Goal: Task Accomplishment & Management: Use online tool/utility

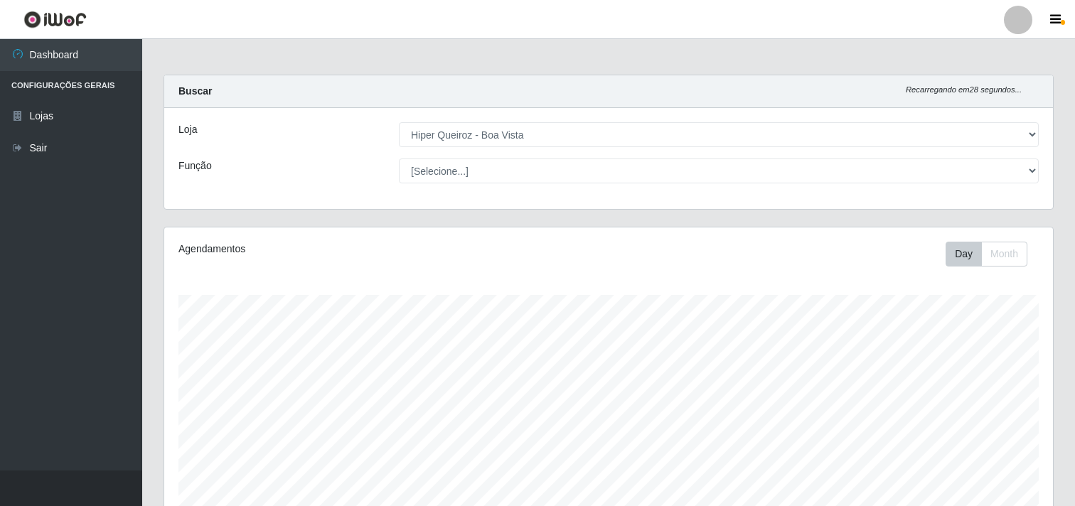
select select "514"
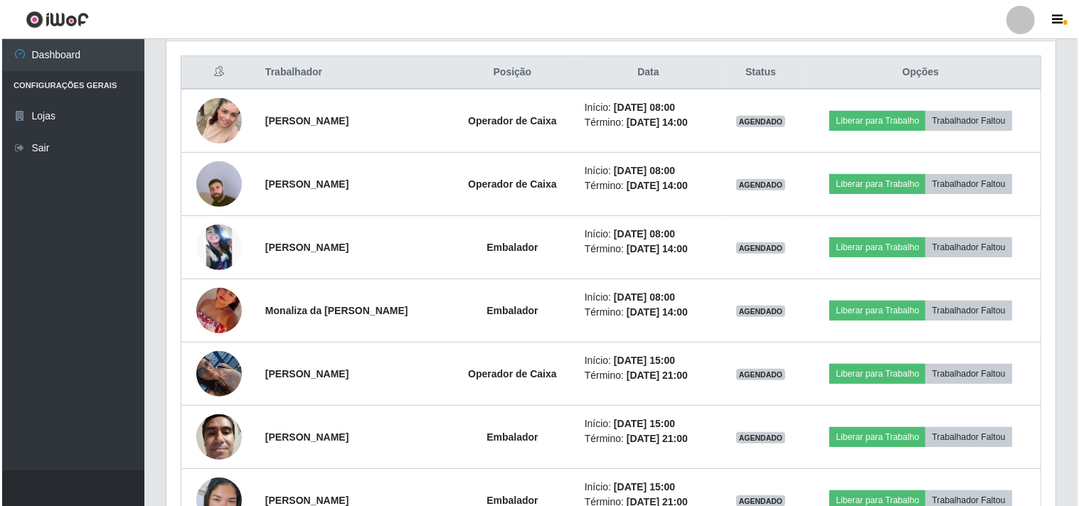
scroll to position [294, 889]
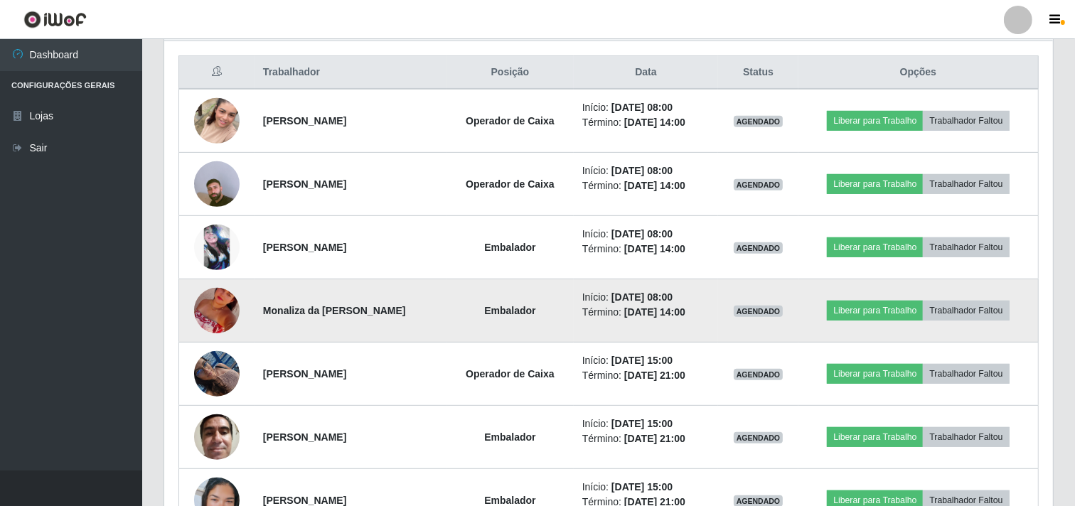
click at [214, 306] on img at bounding box center [217, 310] width 46 height 81
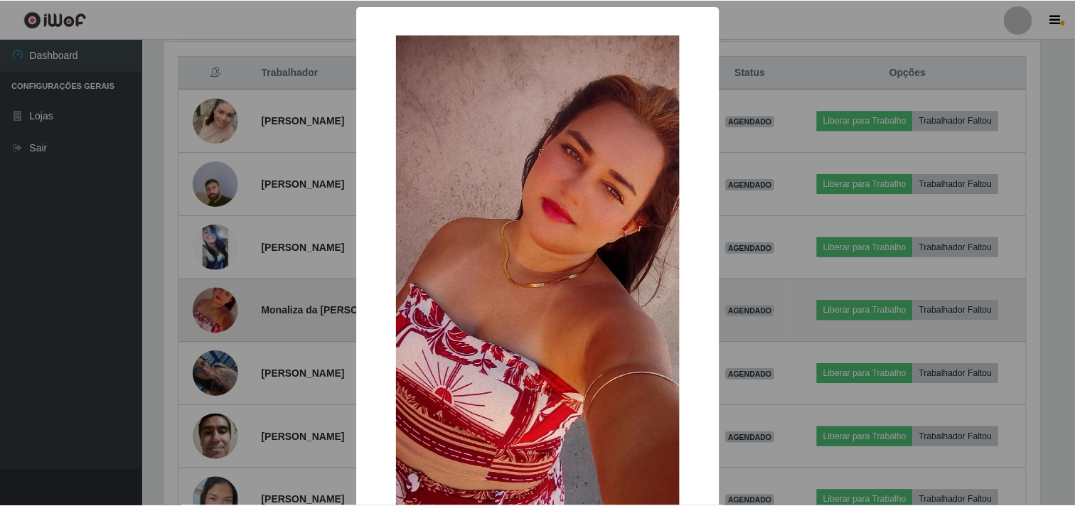
scroll to position [294, 880]
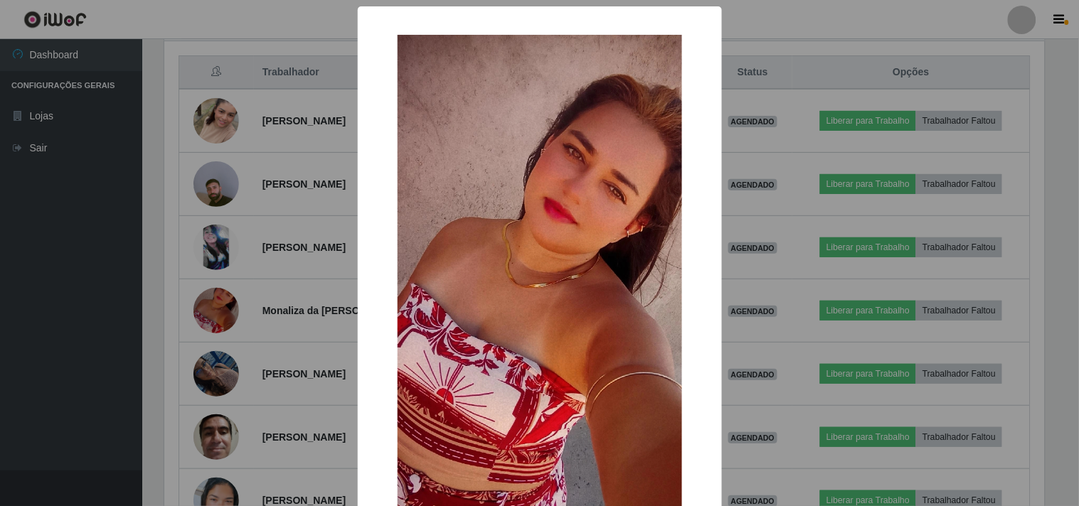
click at [278, 287] on div "× OK Cancel" at bounding box center [539, 253] width 1079 height 506
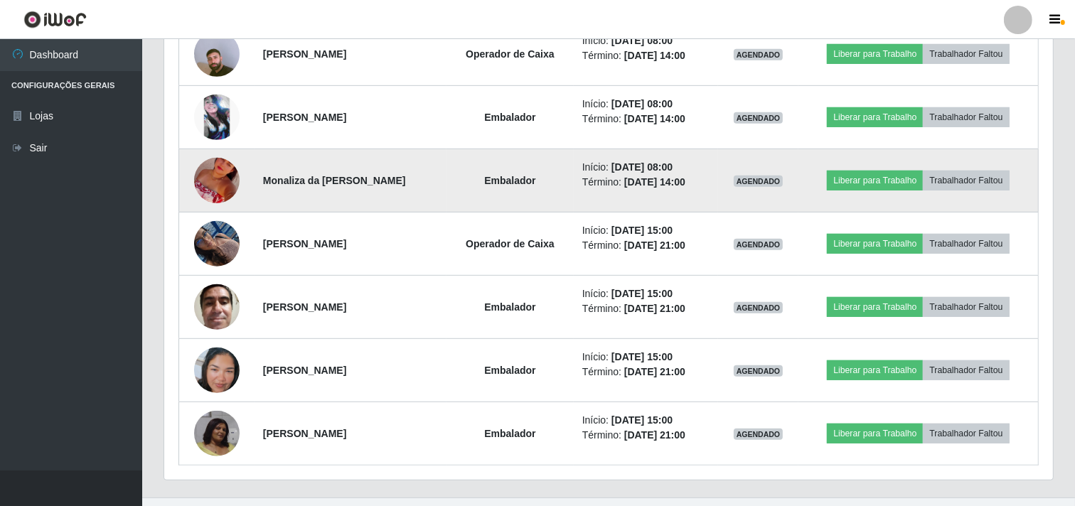
scroll to position [692, 0]
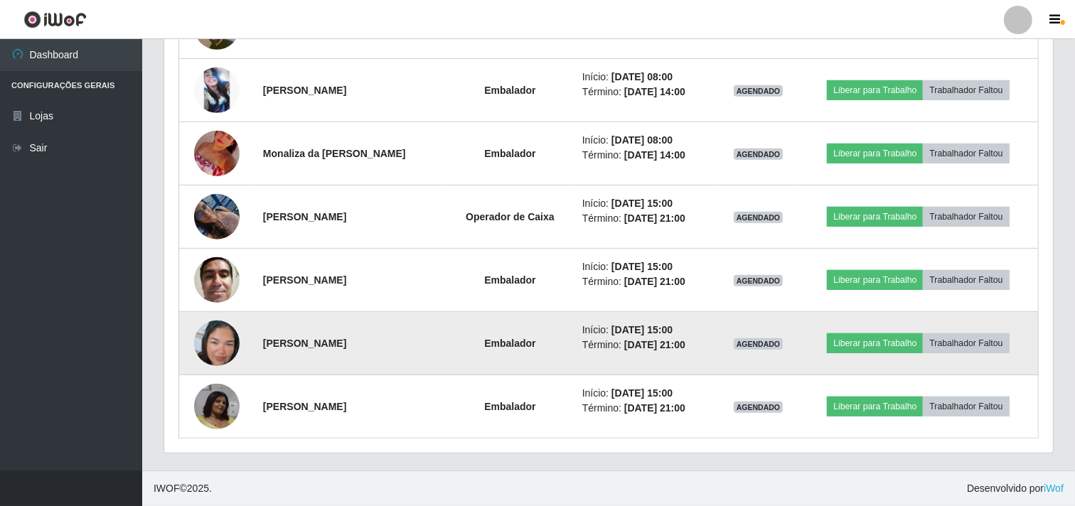
click at [218, 338] on img at bounding box center [217, 343] width 46 height 81
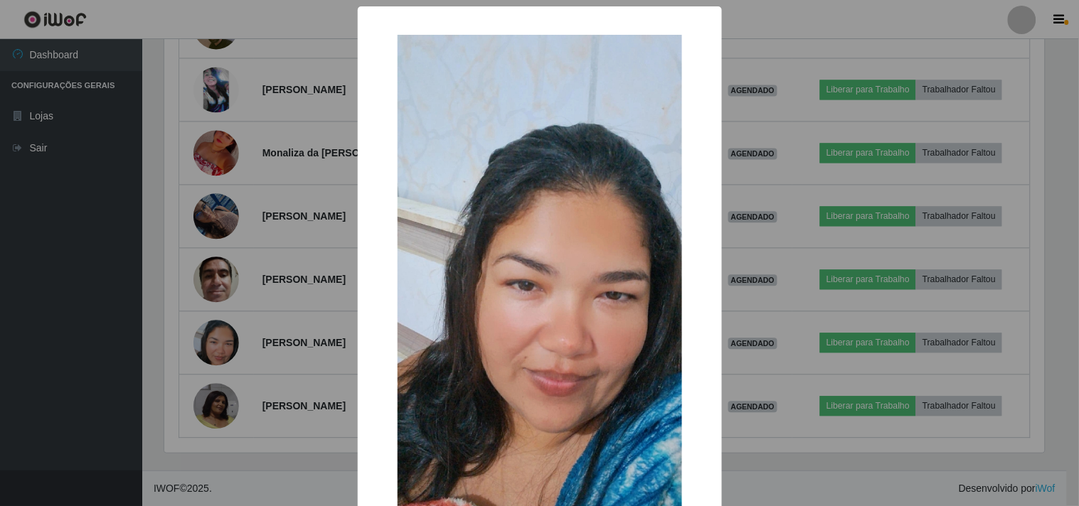
click at [296, 311] on div "× OK Cancel" at bounding box center [539, 253] width 1079 height 506
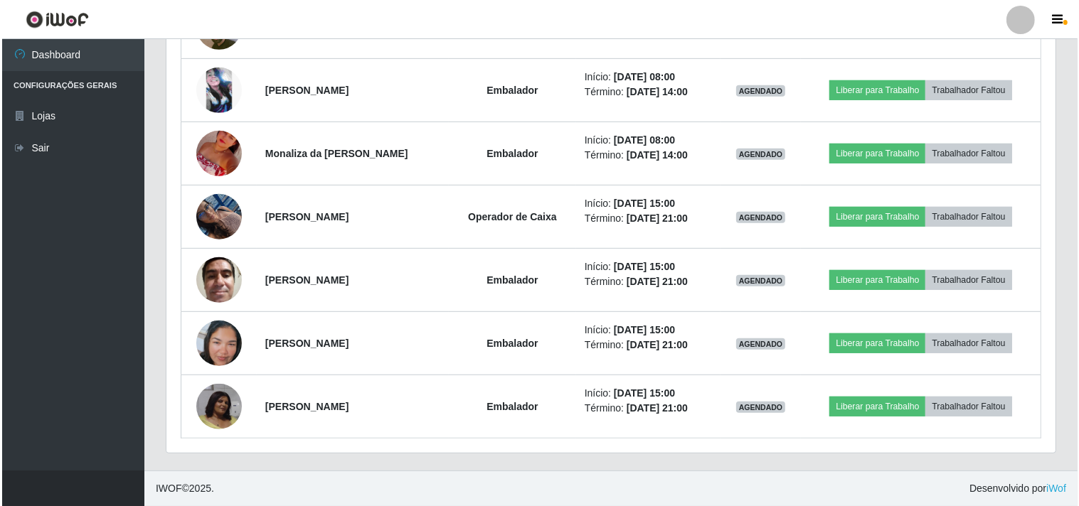
scroll to position [294, 889]
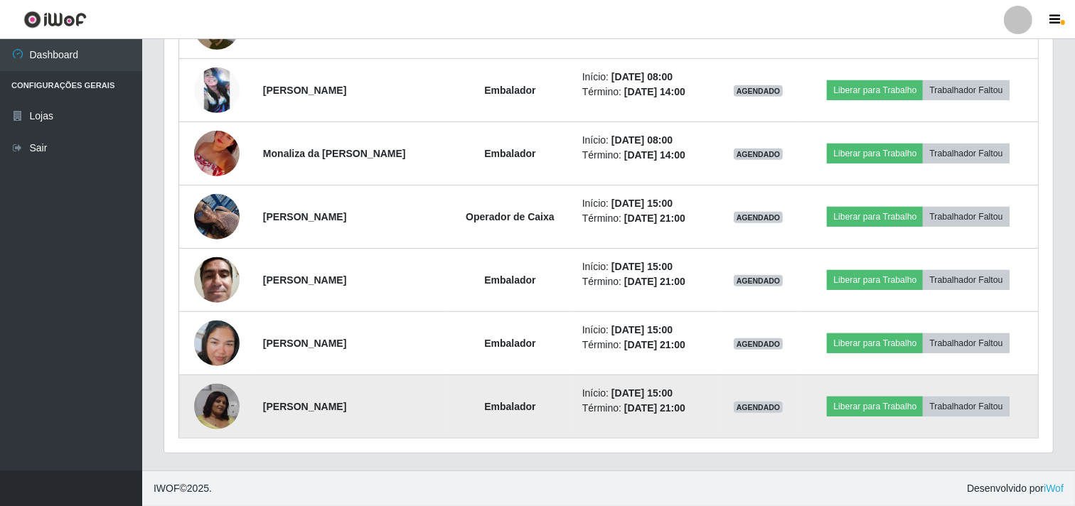
click at [218, 402] on img at bounding box center [217, 407] width 46 height 46
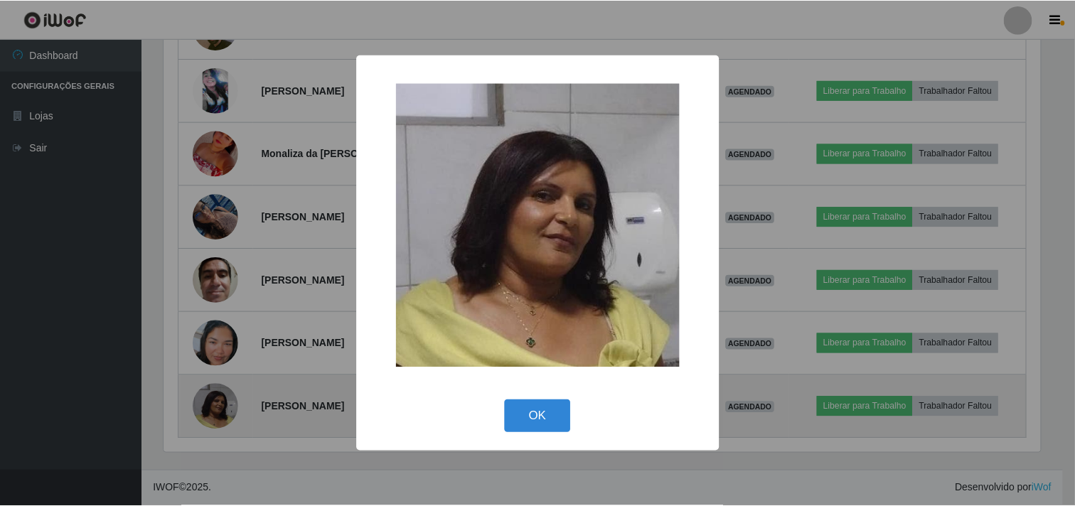
scroll to position [294, 880]
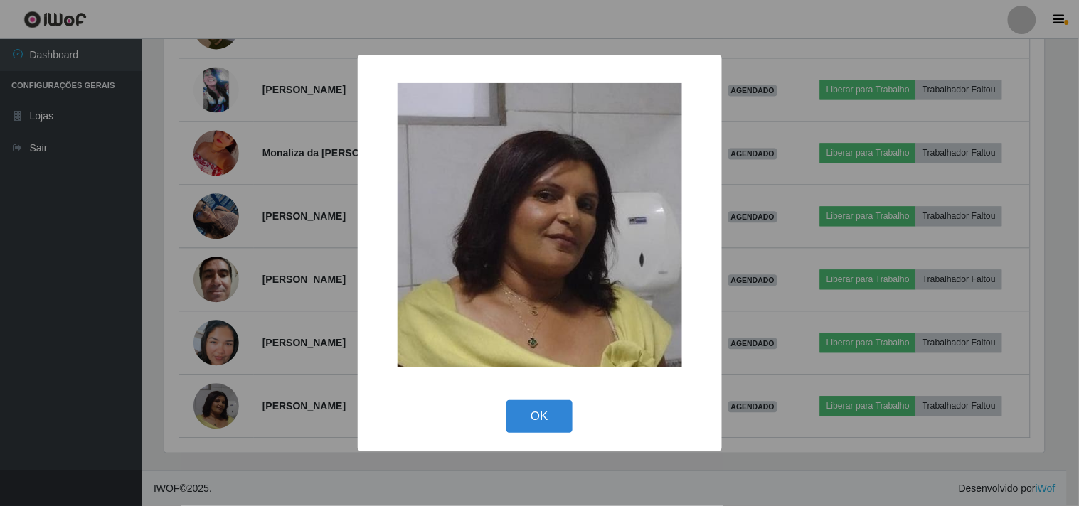
click at [302, 316] on div "× OK Cancel" at bounding box center [539, 253] width 1079 height 506
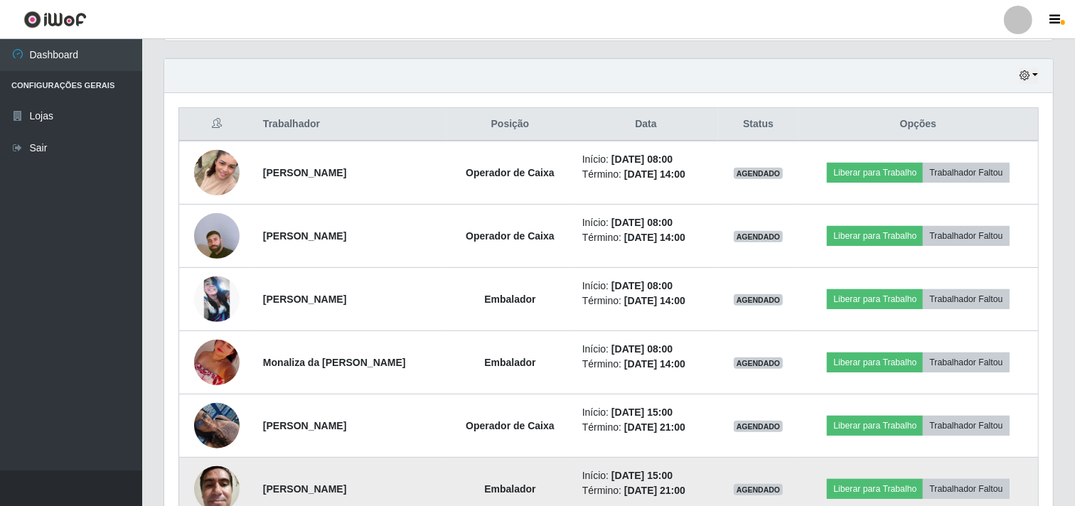
scroll to position [455, 0]
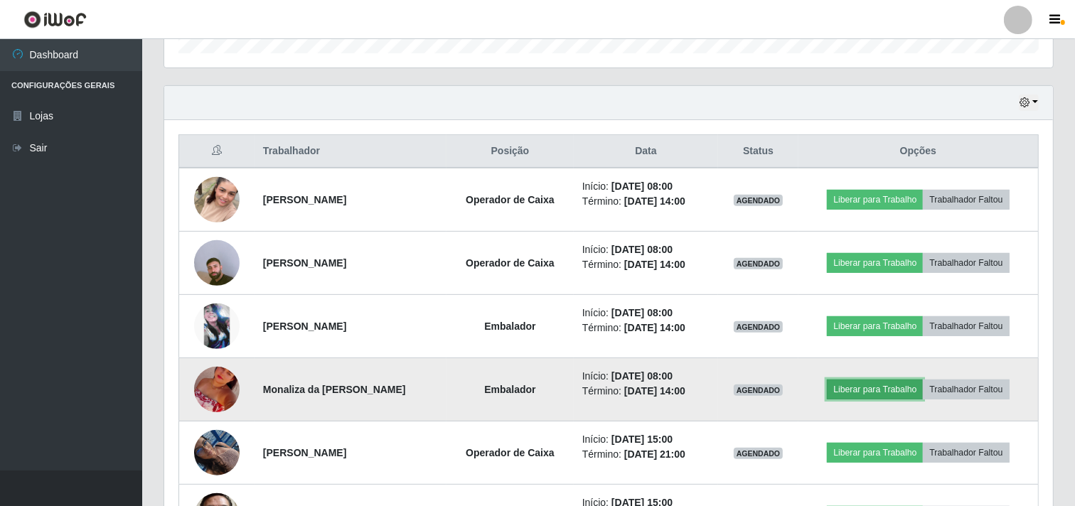
click at [864, 390] on button "Liberar para Trabalho" at bounding box center [875, 390] width 96 height 20
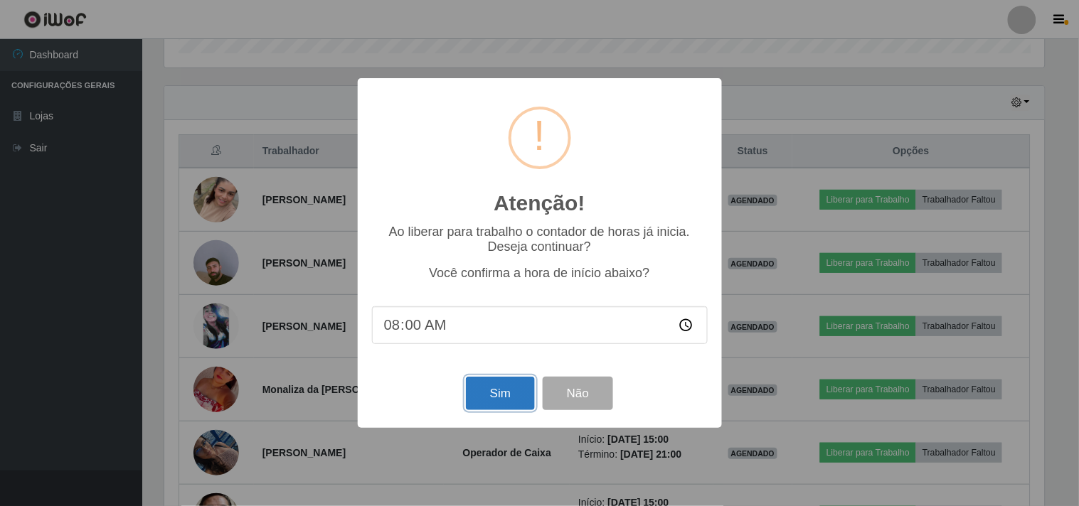
click at [506, 398] on button "Sim" at bounding box center [500, 393] width 69 height 33
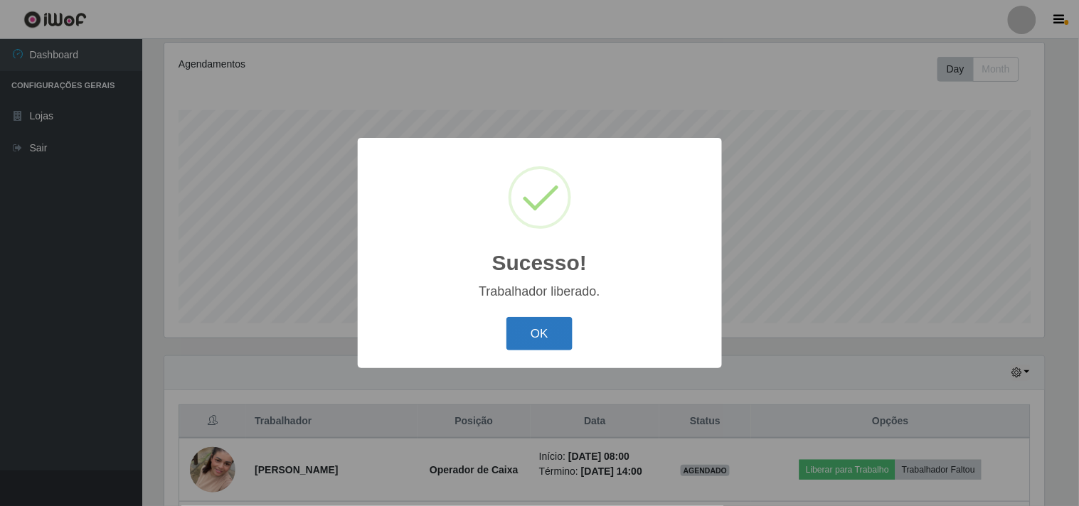
click at [541, 329] on button "OK" at bounding box center [539, 333] width 66 height 33
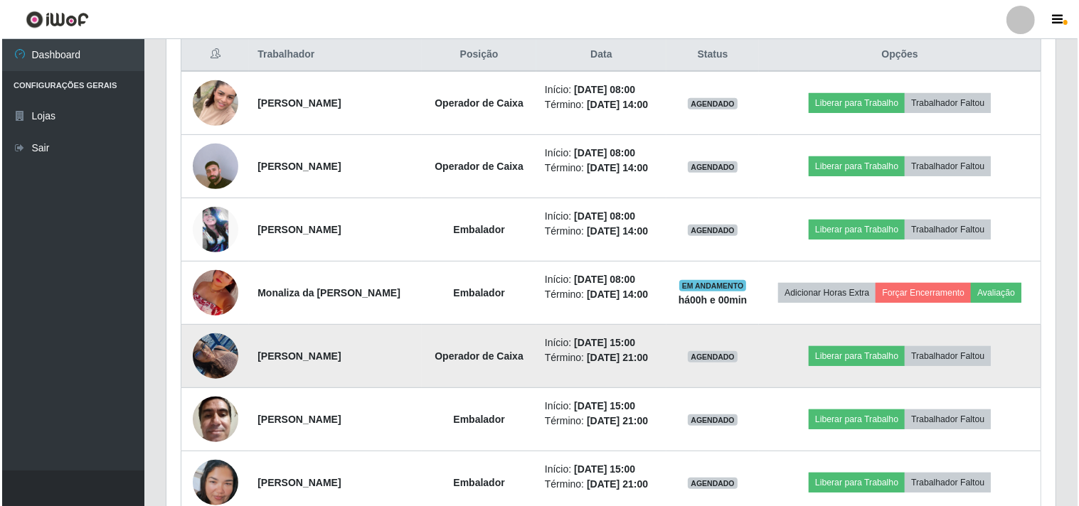
scroll to position [580, 0]
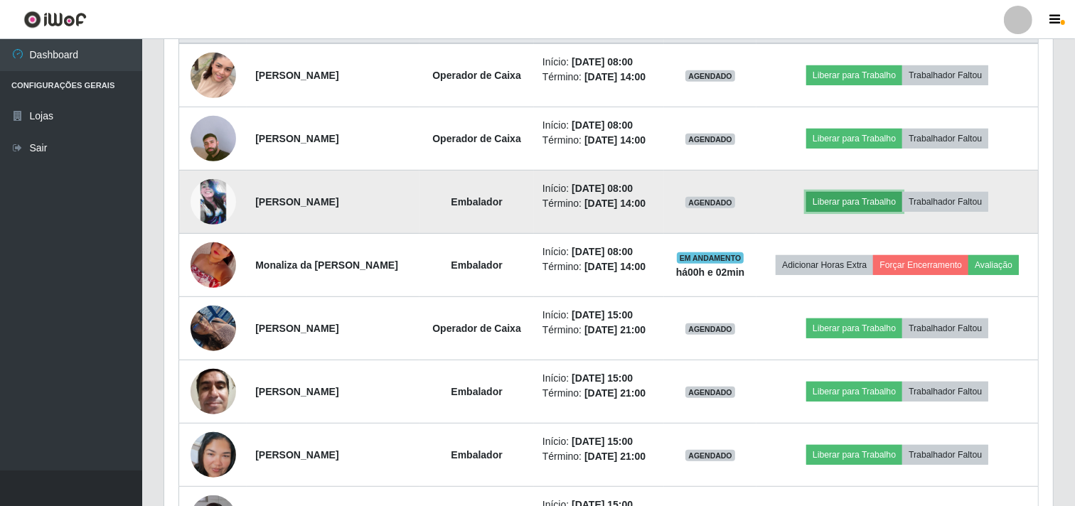
click at [846, 198] on button "Liberar para Trabalho" at bounding box center [855, 202] width 96 height 20
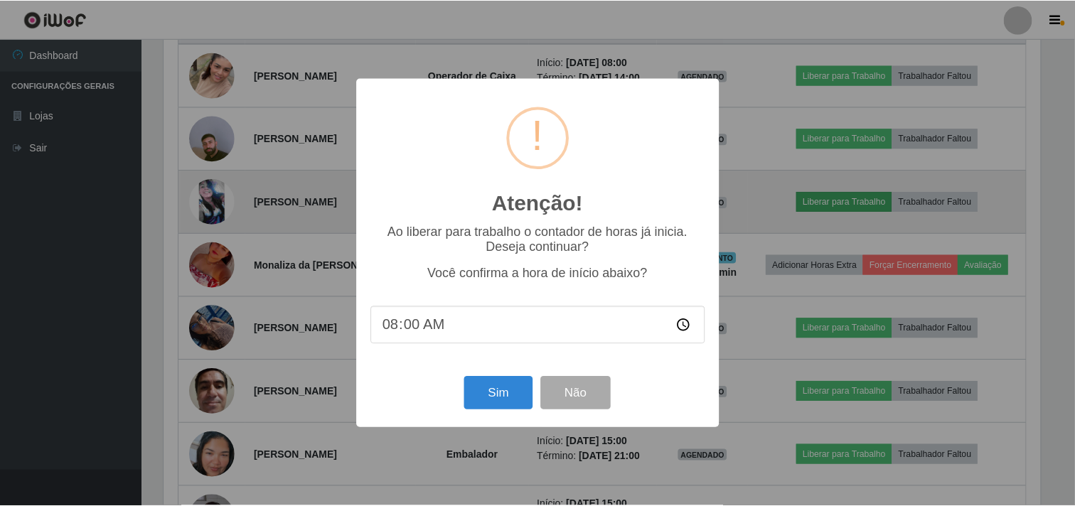
scroll to position [294, 880]
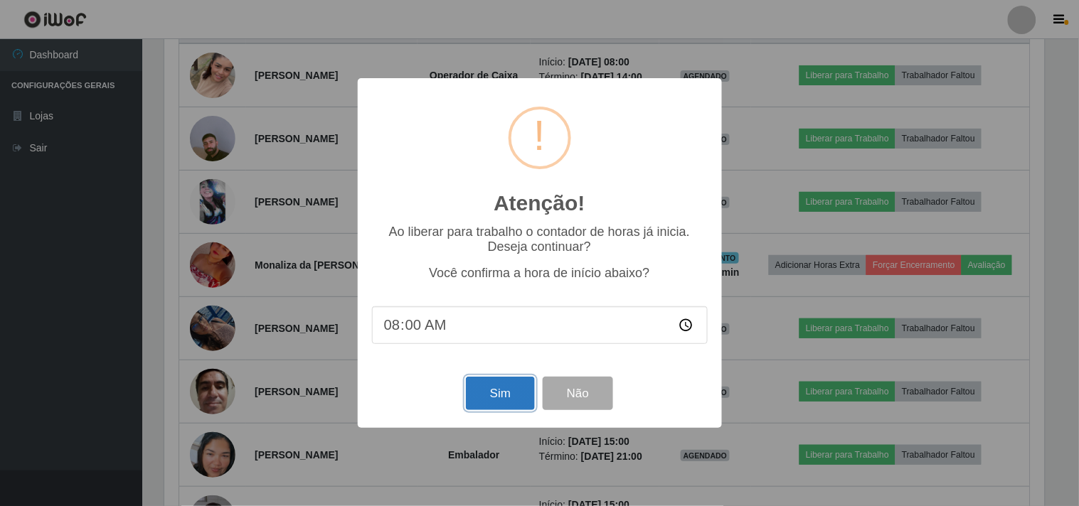
click at [494, 398] on button "Sim" at bounding box center [500, 393] width 69 height 33
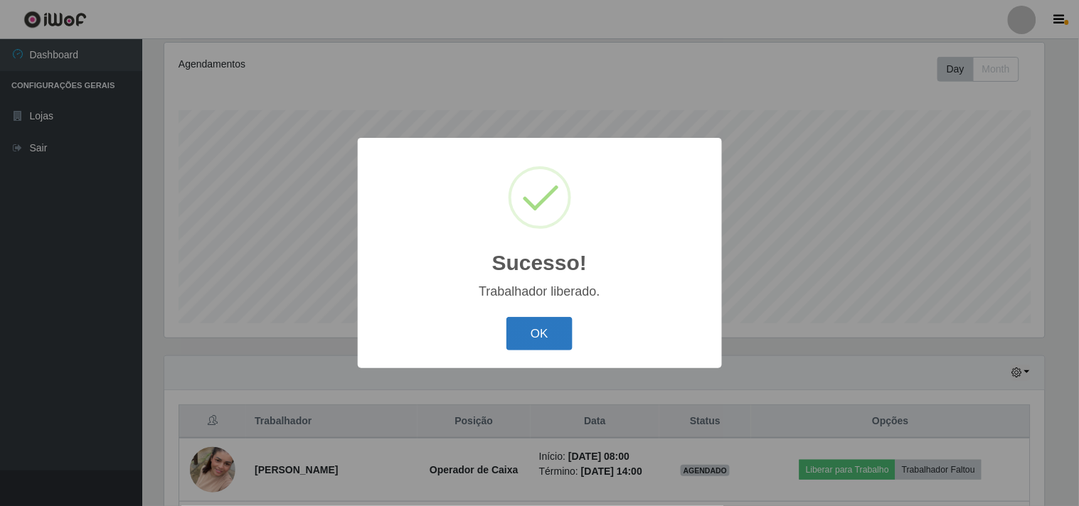
click at [531, 333] on button "OK" at bounding box center [539, 333] width 66 height 33
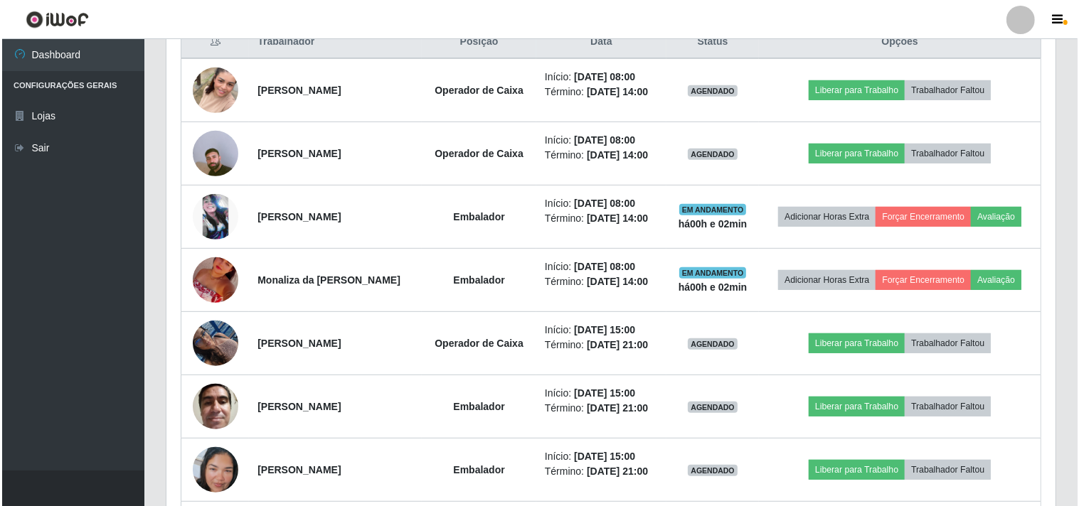
scroll to position [580, 0]
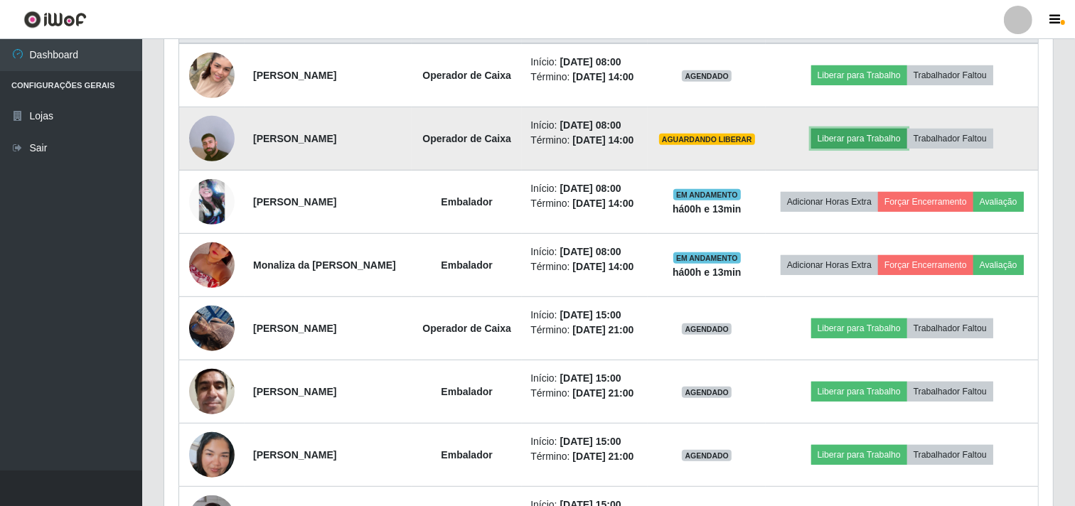
click at [844, 146] on button "Liberar para Trabalho" at bounding box center [860, 139] width 96 height 20
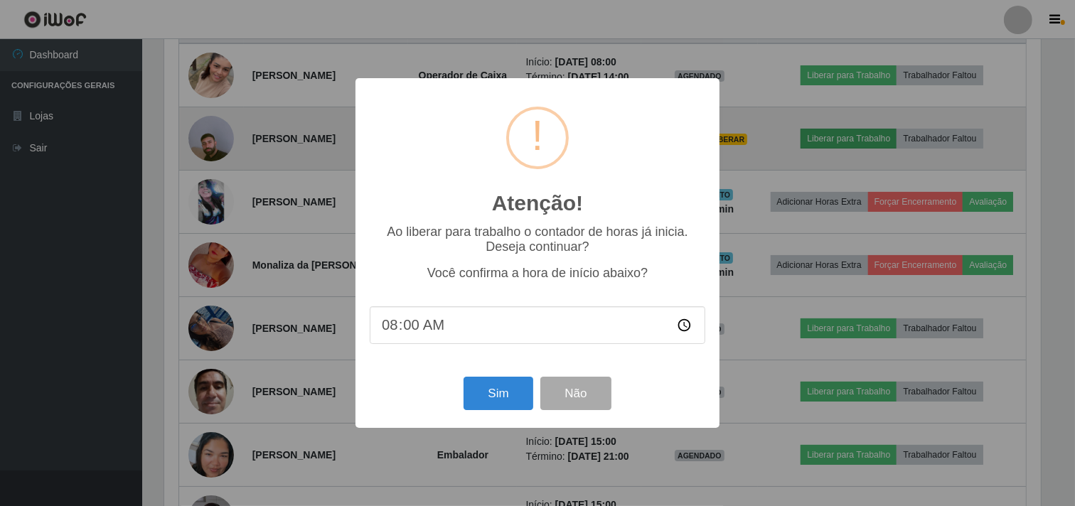
scroll to position [294, 880]
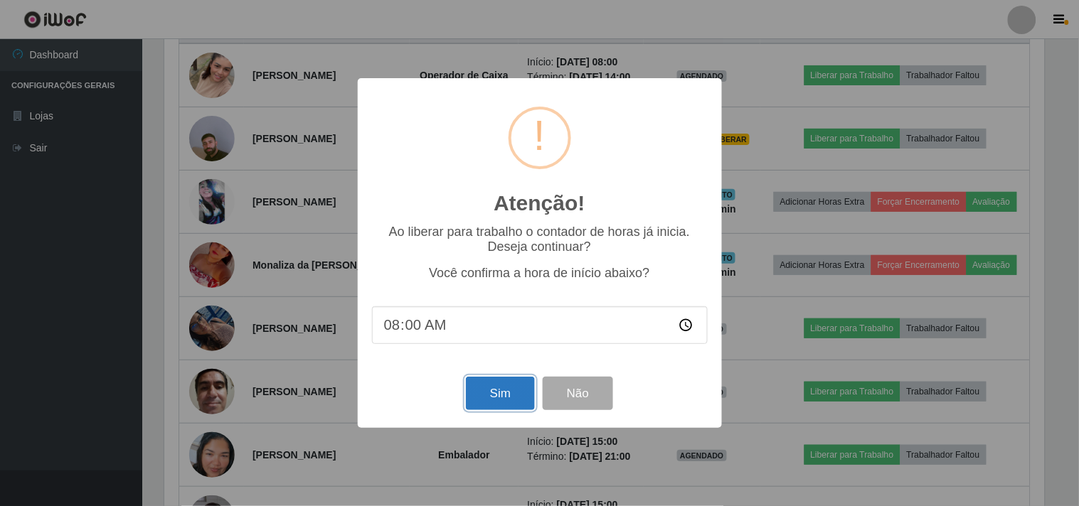
click at [513, 402] on button "Sim" at bounding box center [500, 393] width 69 height 33
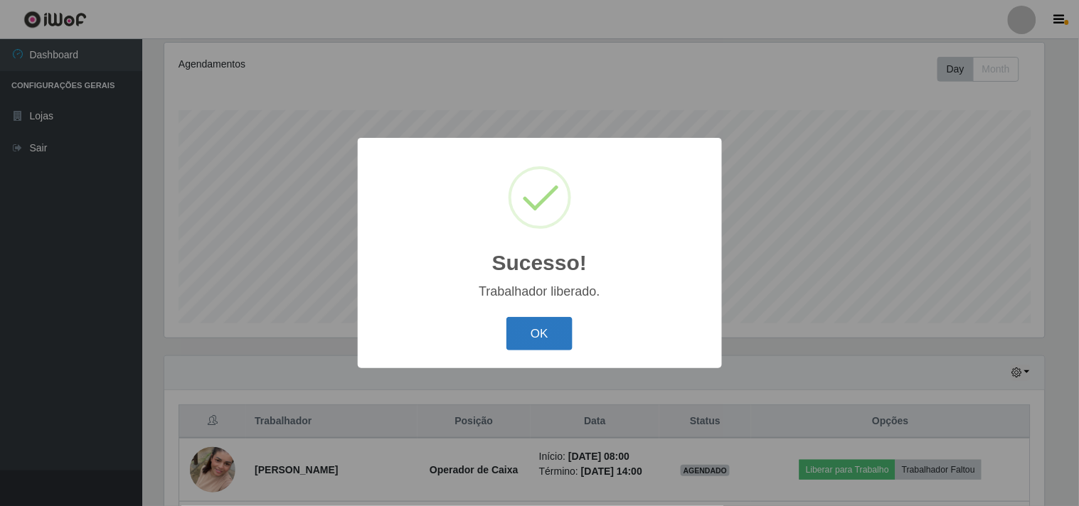
click at [546, 329] on button "OK" at bounding box center [539, 333] width 66 height 33
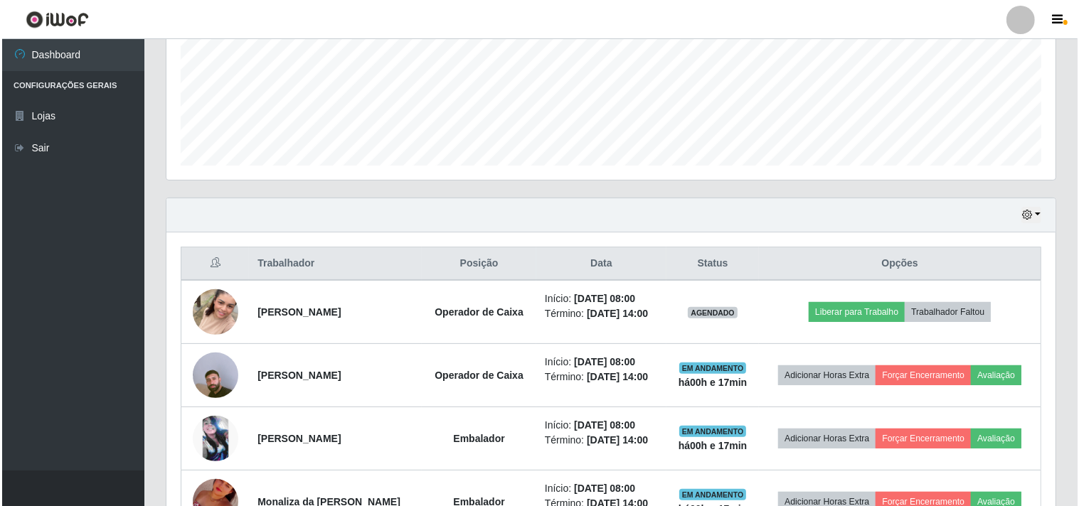
scroll to position [422, 0]
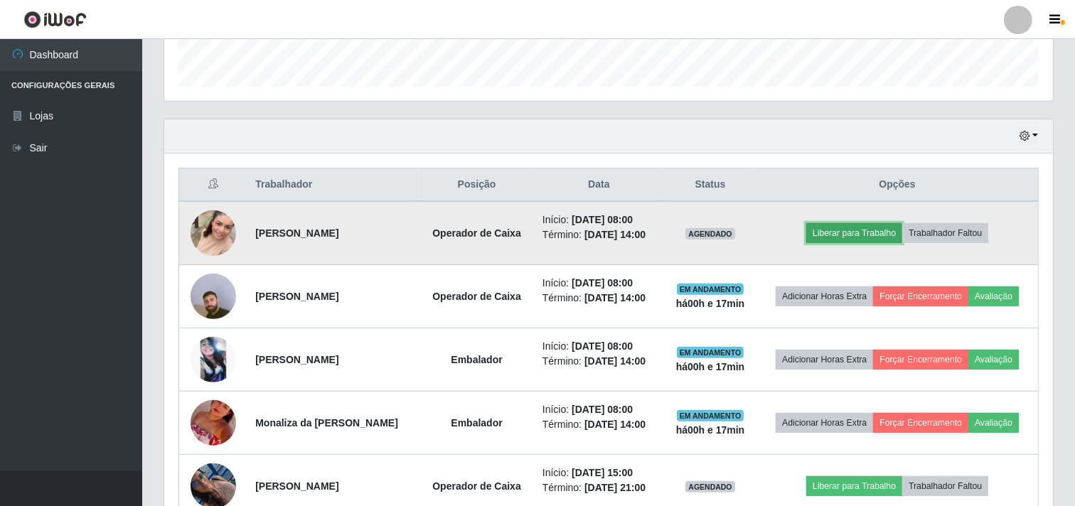
click at [844, 231] on button "Liberar para Trabalho" at bounding box center [855, 233] width 96 height 20
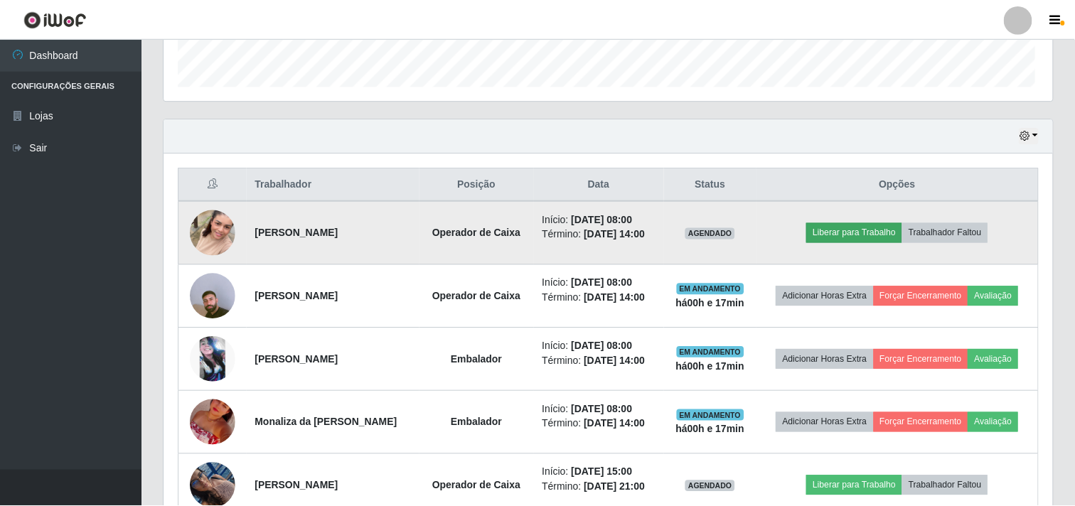
scroll to position [294, 880]
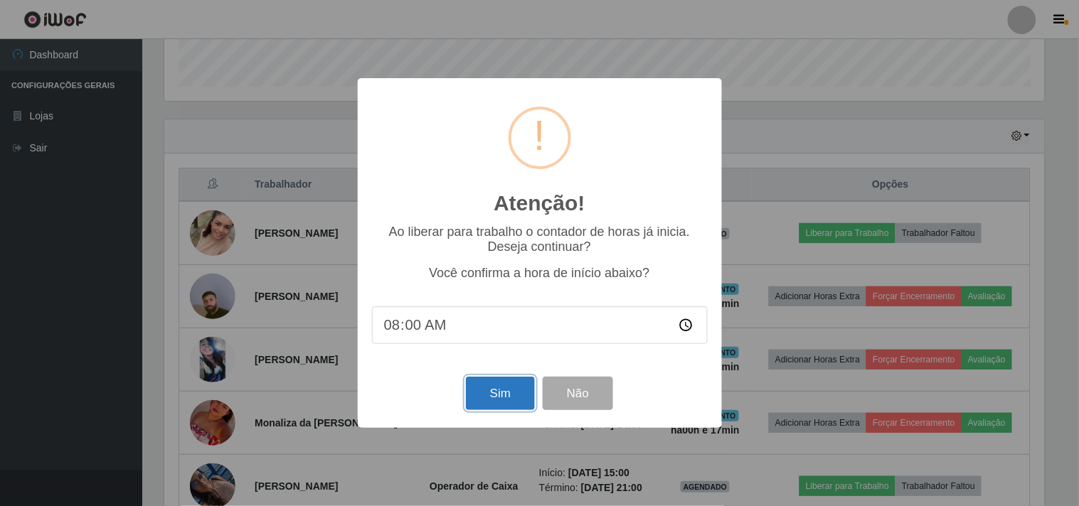
click at [504, 392] on button "Sim" at bounding box center [500, 393] width 69 height 33
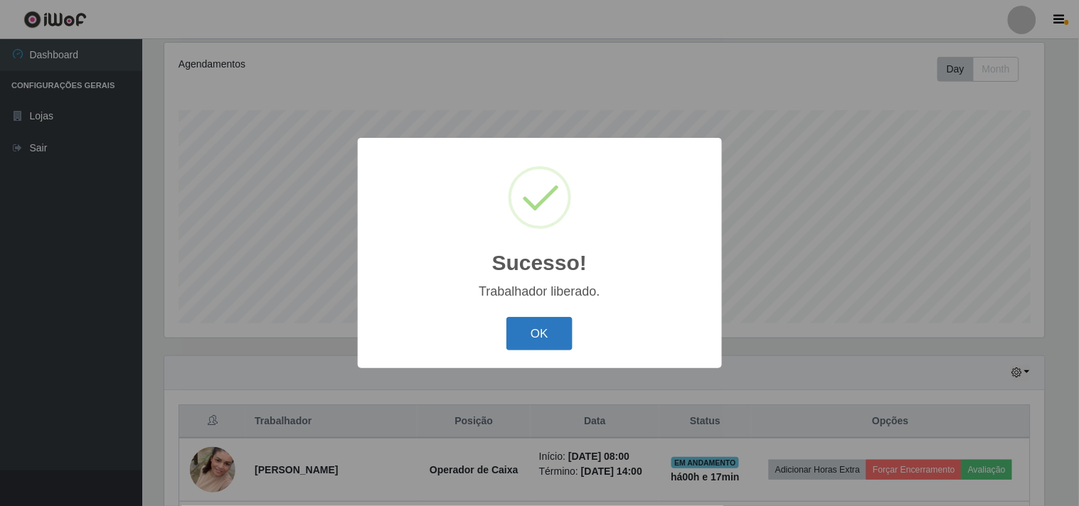
click at [542, 329] on button "OK" at bounding box center [539, 333] width 66 height 33
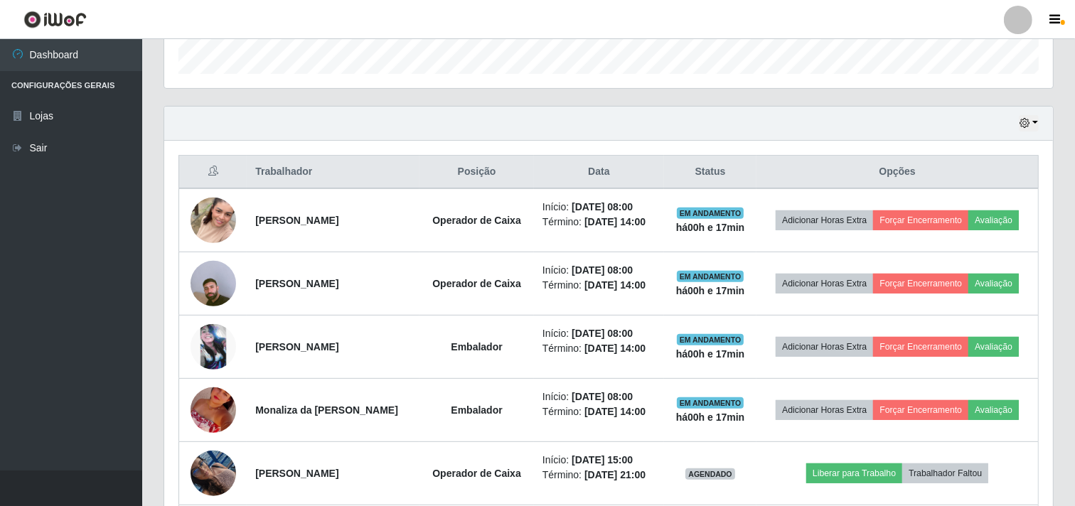
scroll to position [376, 0]
